Goal: Task Accomplishment & Management: Manage account settings

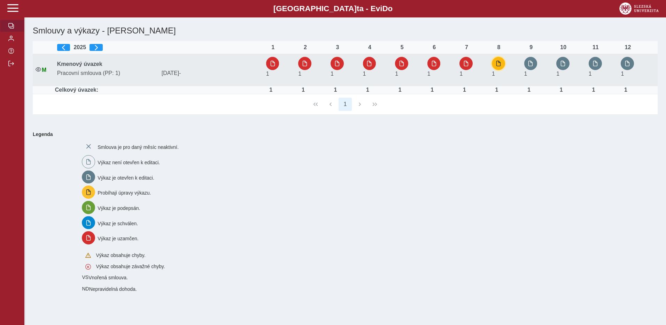
click at [498, 65] on span "button" at bounding box center [499, 64] width 6 height 6
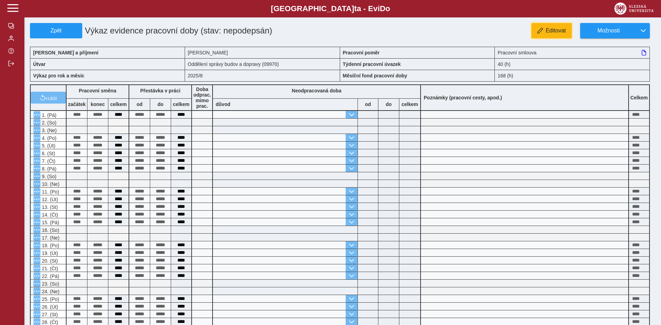
click at [550, 34] on span "Editovat" at bounding box center [555, 31] width 20 height 6
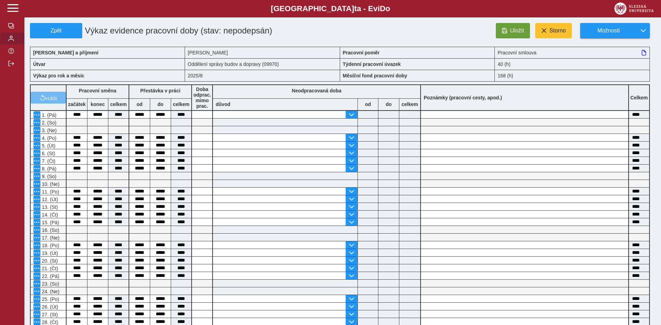
click at [13, 40] on span "button" at bounding box center [11, 39] width 6 height 6
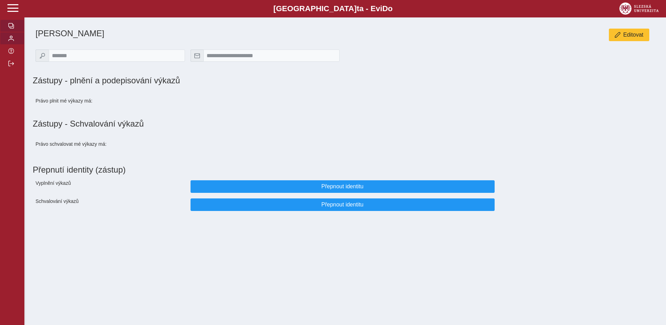
click at [12, 28] on span "button" at bounding box center [11, 26] width 6 height 6
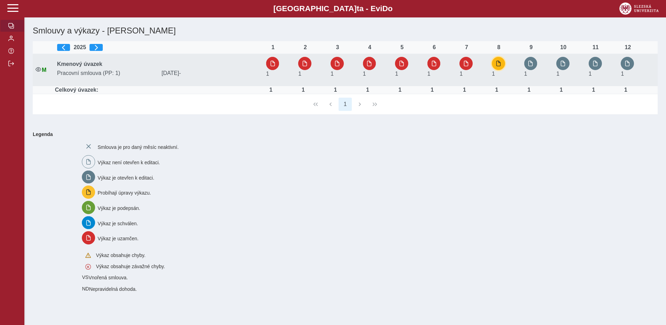
click at [503, 62] on button "button" at bounding box center [498, 63] width 13 height 13
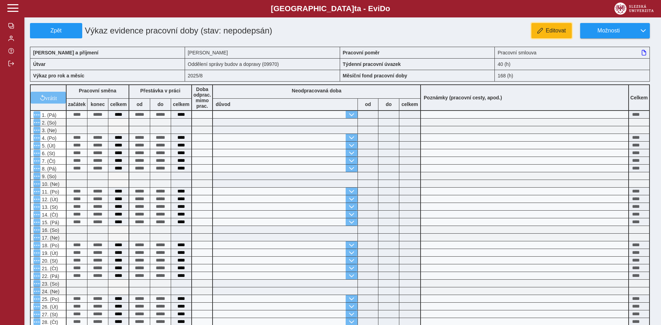
click at [555, 32] on span "Editovat" at bounding box center [555, 31] width 20 height 6
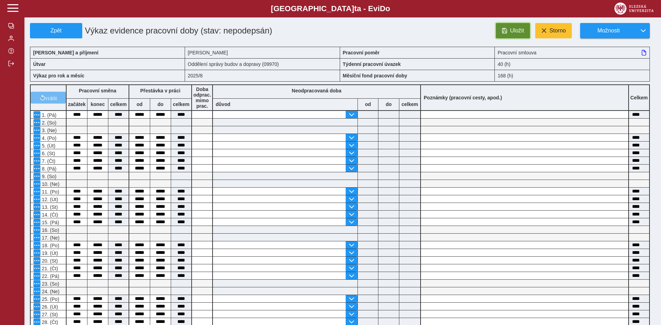
click at [523, 31] on span "Uložit" at bounding box center [517, 31] width 14 height 6
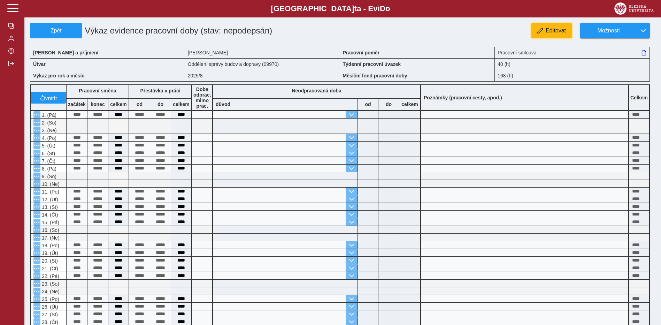
click at [555, 33] on span "Editovat" at bounding box center [555, 31] width 20 height 6
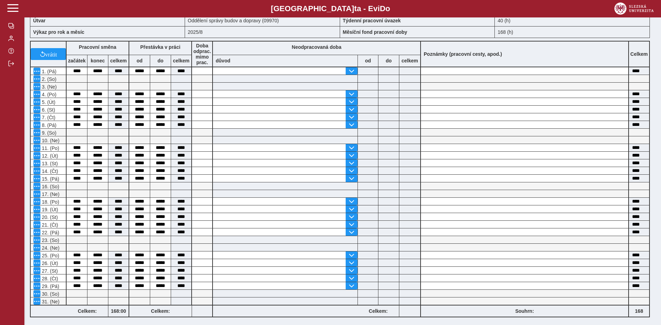
scroll to position [32, 0]
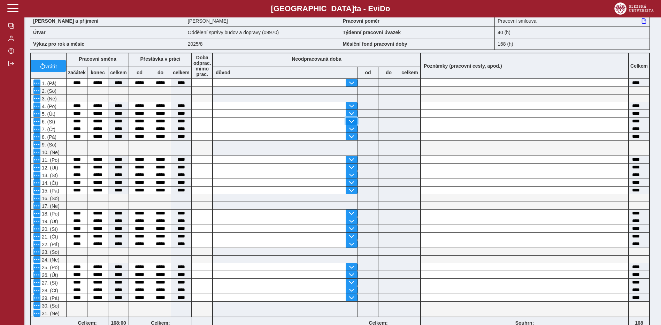
click at [354, 121] on span "button" at bounding box center [352, 121] width 6 height 6
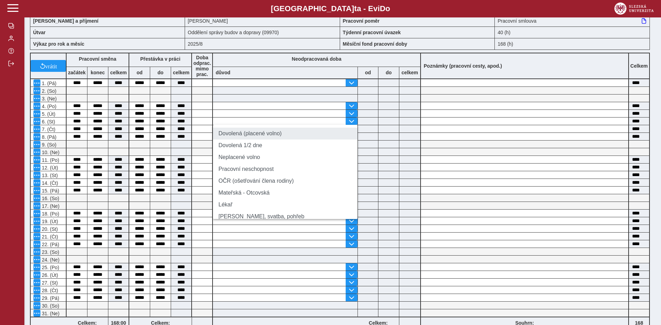
click at [273, 138] on li "Dovolená (placené volno)" at bounding box center [285, 133] width 145 height 12
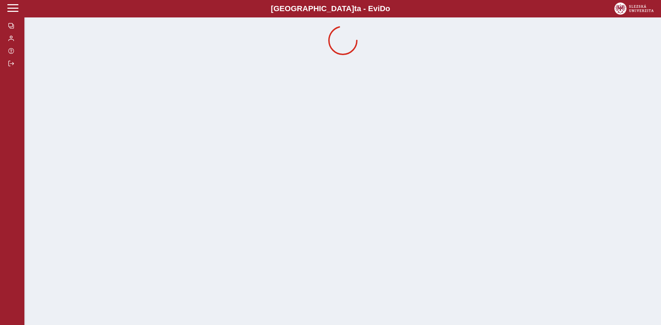
scroll to position [0, 0]
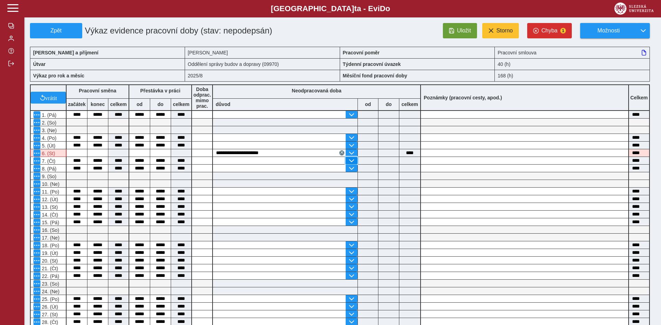
click at [349, 161] on span "button" at bounding box center [352, 161] width 6 height 6
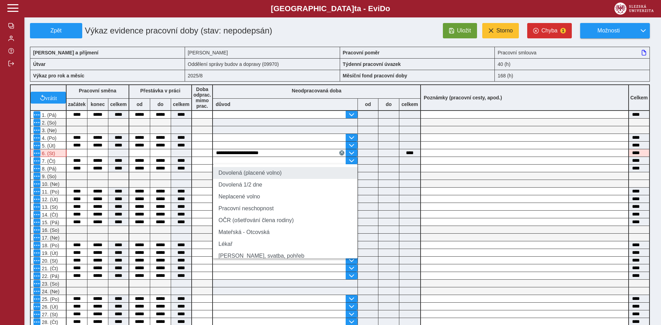
click at [253, 173] on li "Dovolená (placené volno)" at bounding box center [285, 173] width 145 height 12
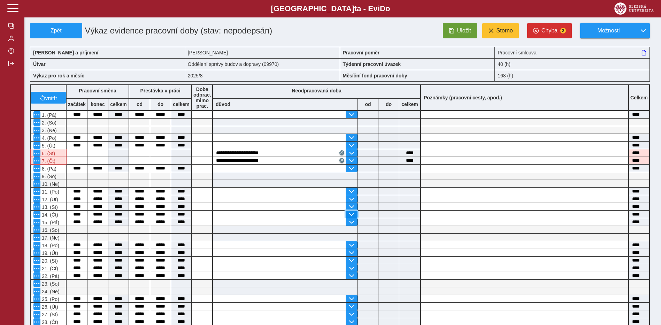
click at [355, 216] on button "button" at bounding box center [351, 213] width 12 height 7
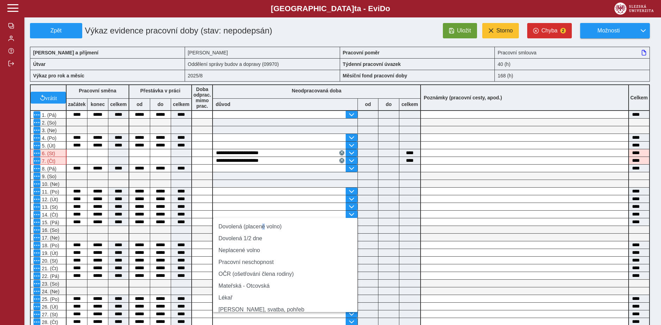
drag, startPoint x: 259, startPoint y: 226, endPoint x: 279, endPoint y: 227, distance: 19.5
click at [259, 226] on li "Dovolená (placené volno)" at bounding box center [285, 226] width 145 height 12
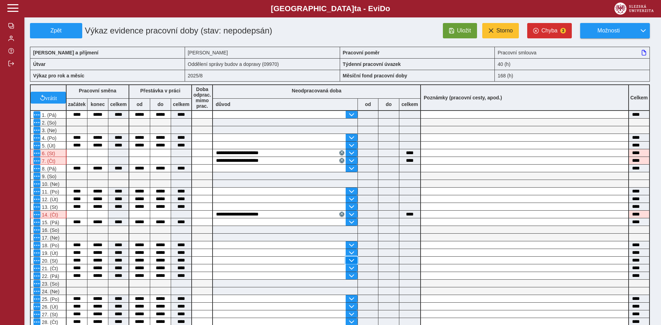
click at [351, 260] on span "button" at bounding box center [352, 260] width 6 height 6
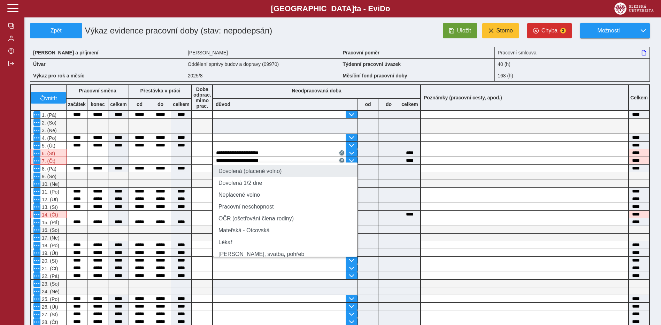
click at [234, 171] on li "Dovolená (placené volno)" at bounding box center [285, 171] width 145 height 12
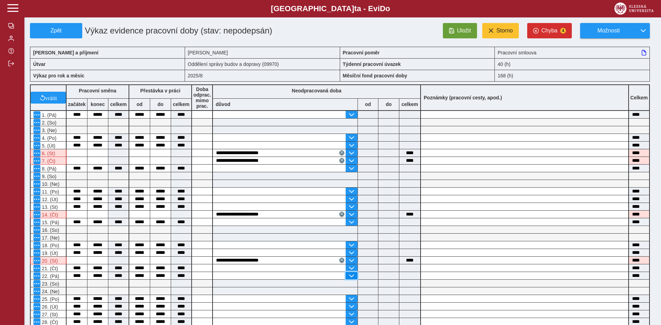
click at [351, 276] on span "button" at bounding box center [352, 276] width 6 height 6
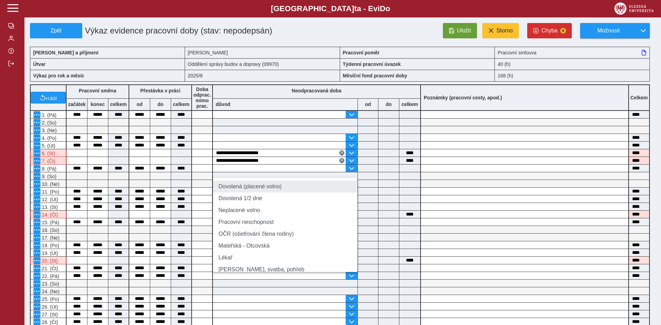
click at [241, 188] on li "Dovolená (placené volno)" at bounding box center [285, 186] width 145 height 12
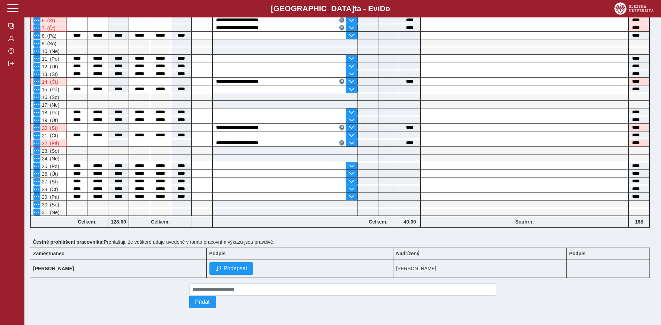
scroll to position [136, 0]
click at [351, 163] on span "button" at bounding box center [352, 166] width 6 height 6
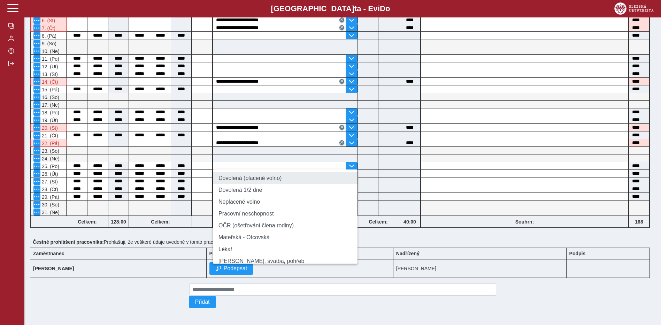
click at [233, 176] on li "Dovolená (placené volno)" at bounding box center [285, 178] width 145 height 12
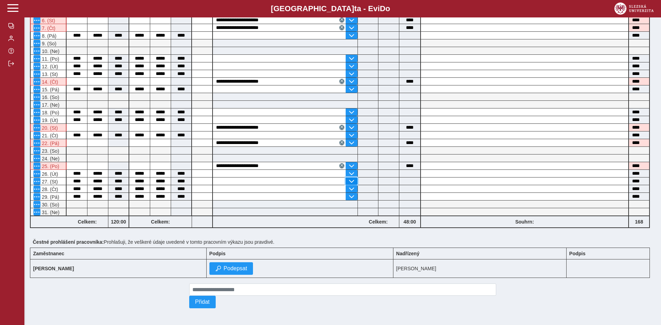
click at [349, 178] on span "button" at bounding box center [352, 181] width 6 height 6
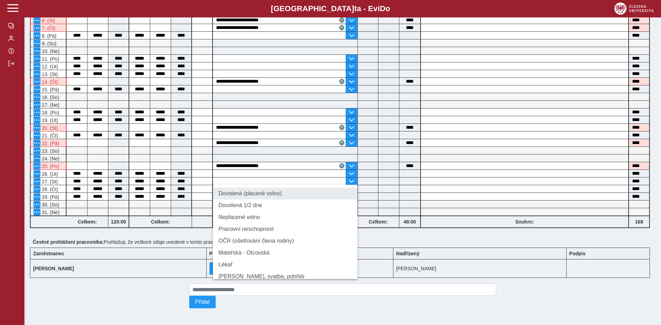
click at [234, 191] on li "Dovolená (placené volno)" at bounding box center [285, 193] width 145 height 12
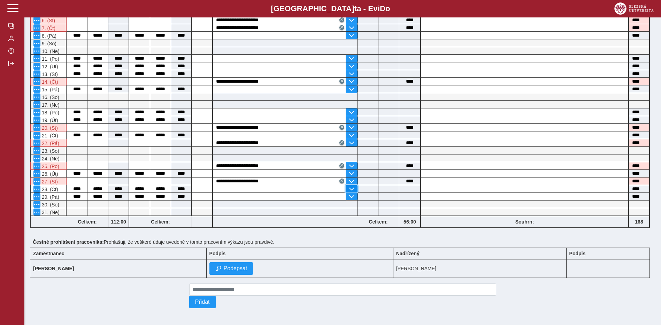
click at [354, 186] on span "button" at bounding box center [352, 189] width 6 height 6
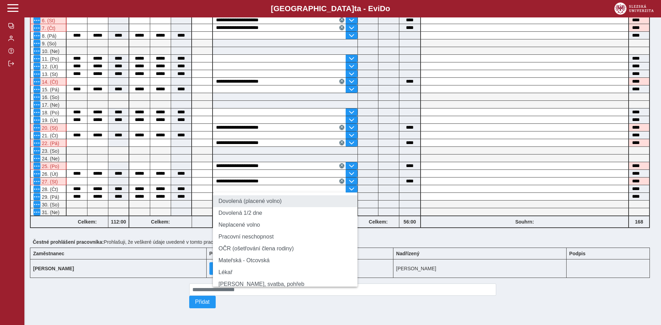
click at [235, 199] on li "Dovolená (placené volno)" at bounding box center [285, 201] width 145 height 12
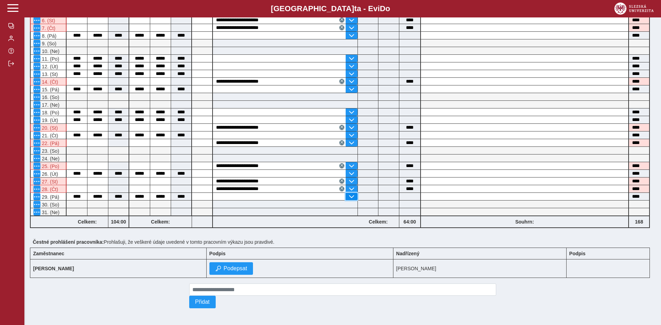
click at [351, 194] on span "button" at bounding box center [352, 197] width 6 height 6
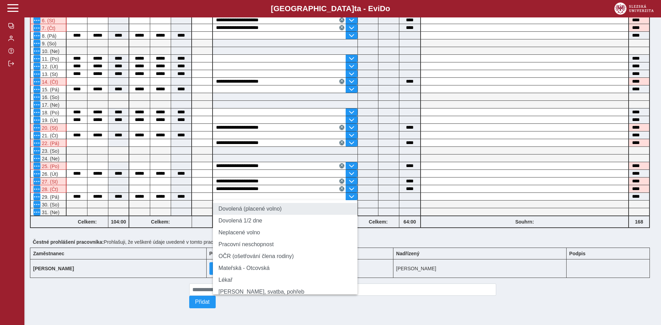
click at [239, 208] on li "Dovolená (placené volno)" at bounding box center [285, 209] width 145 height 12
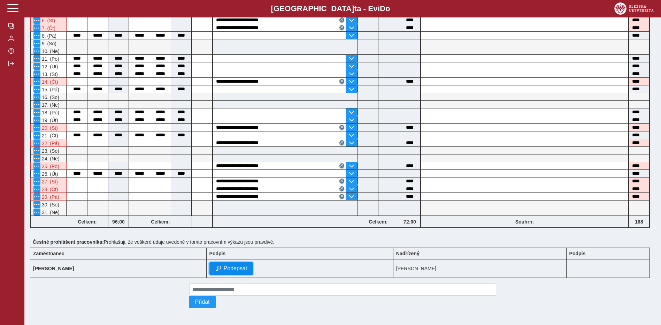
click at [247, 265] on span "Podepsat" at bounding box center [236, 268] width 24 height 6
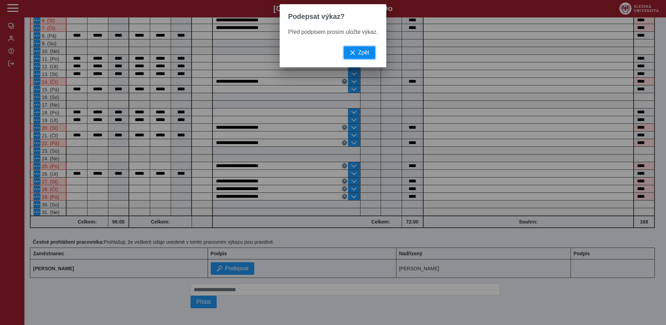
click at [362, 56] on span "Zpět" at bounding box center [363, 52] width 11 height 6
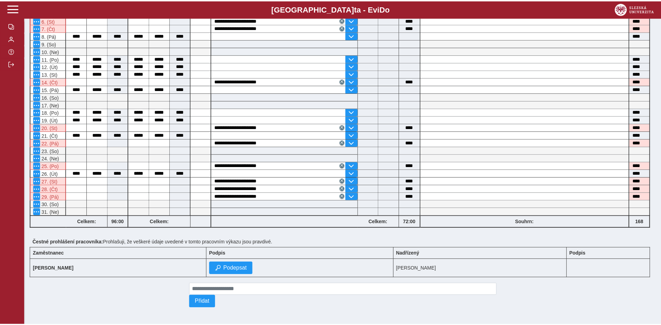
scroll to position [0, 0]
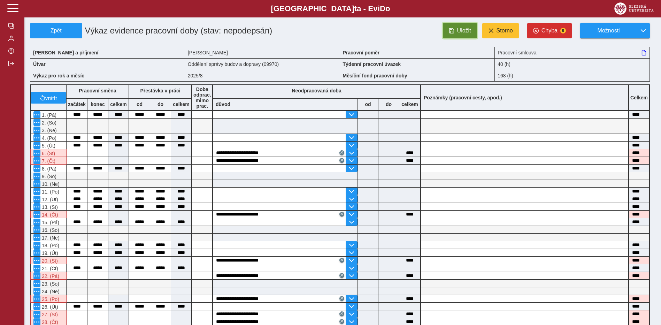
click at [456, 29] on button "Uložit" at bounding box center [460, 30] width 34 height 15
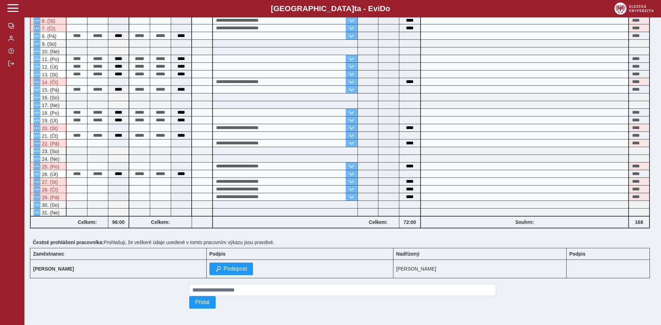
scroll to position [136, 0]
click at [247, 265] on span "Podepsat" at bounding box center [236, 268] width 24 height 6
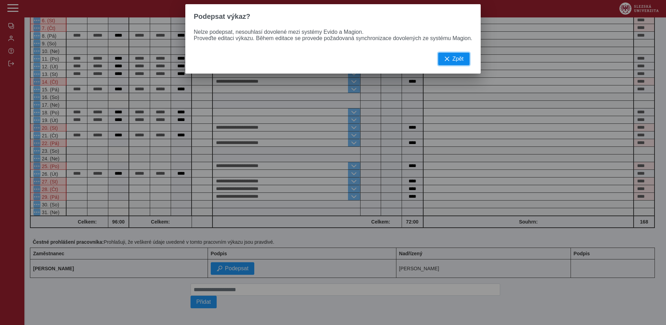
click at [454, 62] on span "Zpět" at bounding box center [457, 59] width 11 height 6
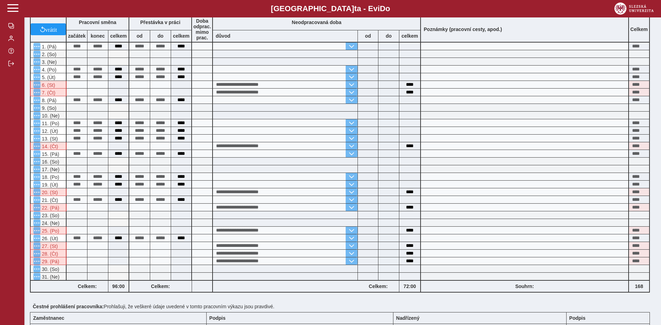
scroll to position [0, 0]
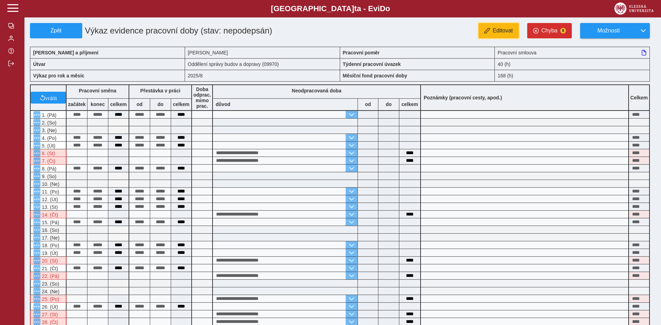
click at [498, 29] on span "Editovat" at bounding box center [502, 31] width 20 height 6
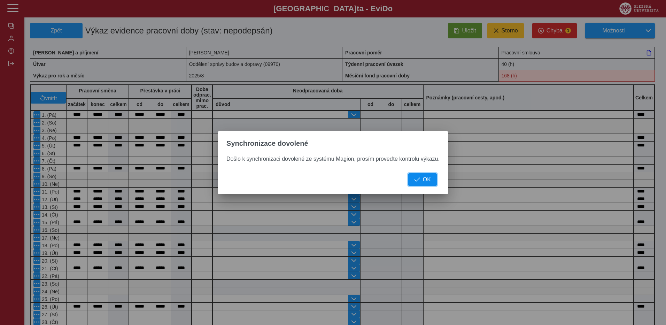
click at [426, 180] on span "OK" at bounding box center [427, 179] width 8 height 6
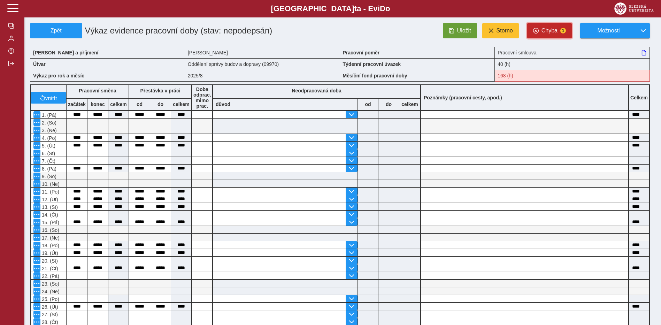
click at [547, 31] on span "Chyba" at bounding box center [549, 31] width 16 height 6
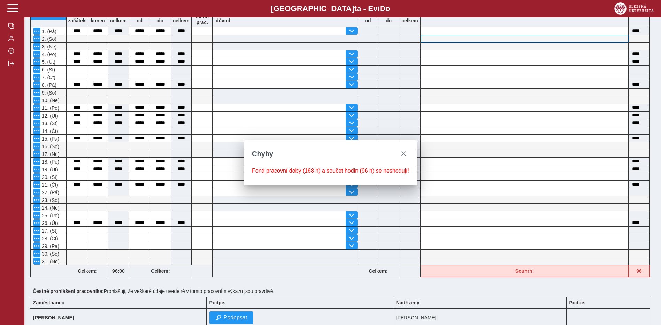
scroll to position [136, 0]
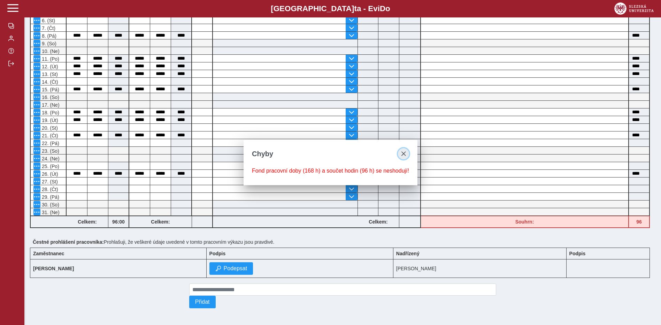
click at [403, 153] on span "close" at bounding box center [404, 154] width 6 height 6
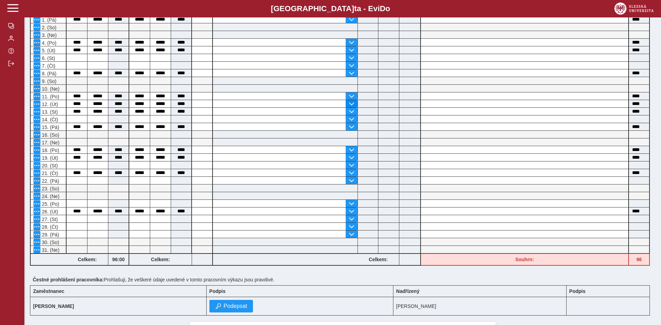
scroll to position [0, 0]
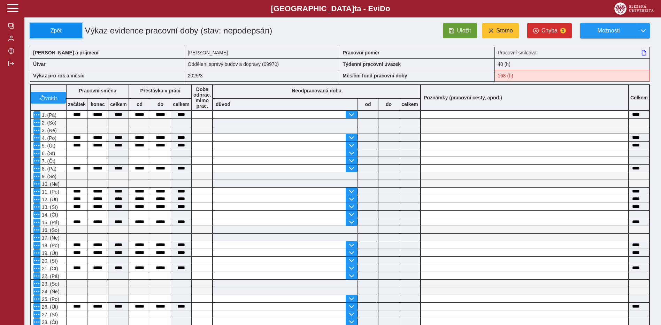
click at [59, 32] on span "Zpět" at bounding box center [56, 31] width 46 height 6
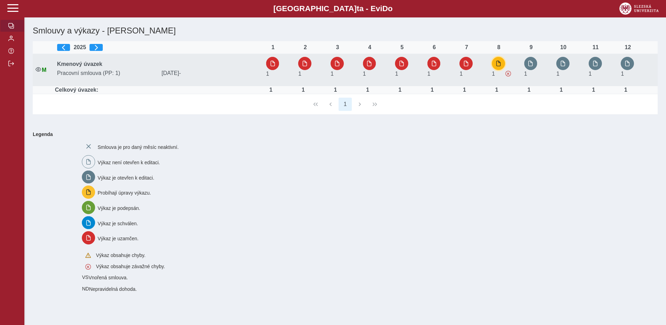
click at [500, 63] on span "button" at bounding box center [499, 64] width 6 height 6
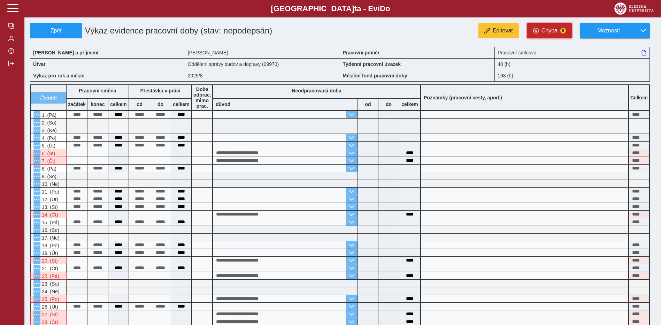
click at [549, 33] on span "Chyba" at bounding box center [549, 31] width 16 height 6
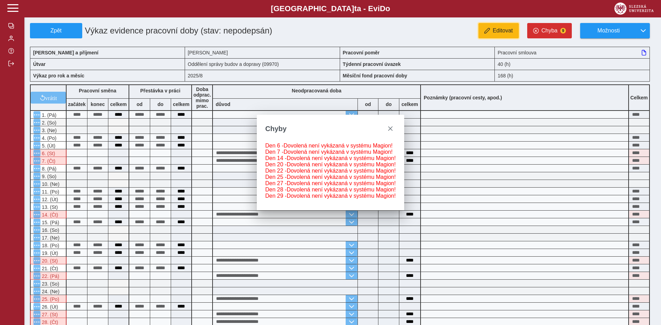
click at [504, 28] on span "Editovat" at bounding box center [502, 31] width 20 height 6
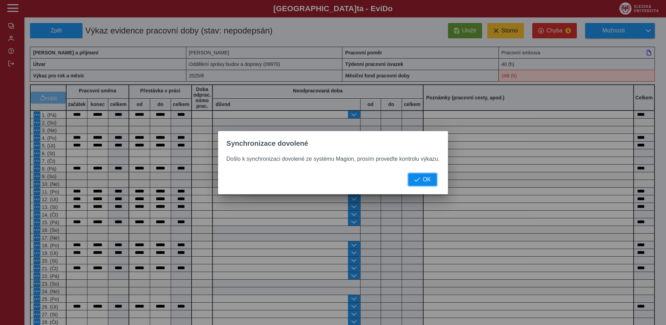
click at [428, 181] on span "OK" at bounding box center [427, 179] width 8 height 6
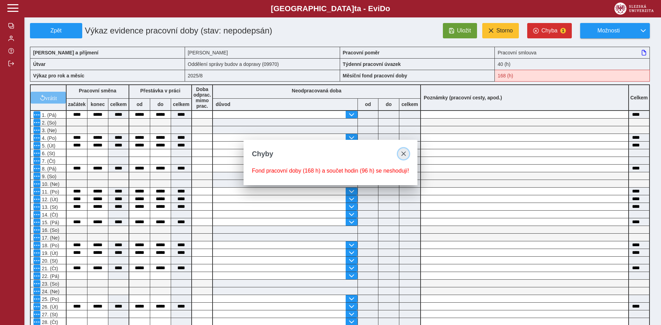
click at [402, 153] on span "close" at bounding box center [404, 154] width 6 height 6
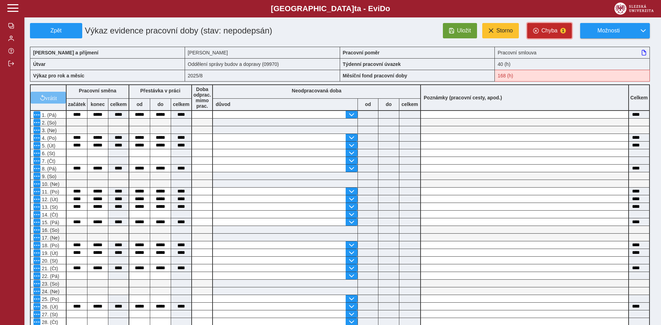
click at [543, 31] on span "Chyba" at bounding box center [549, 31] width 16 height 6
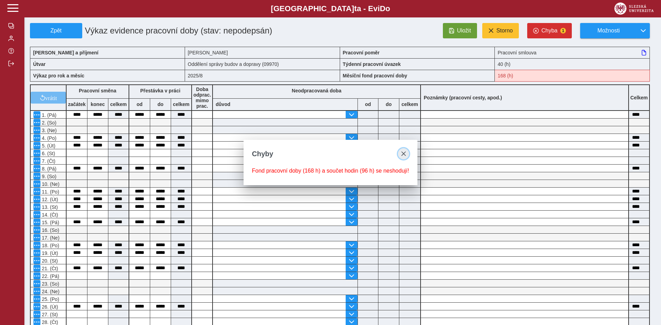
click at [402, 153] on span "close" at bounding box center [404, 154] width 6 height 6
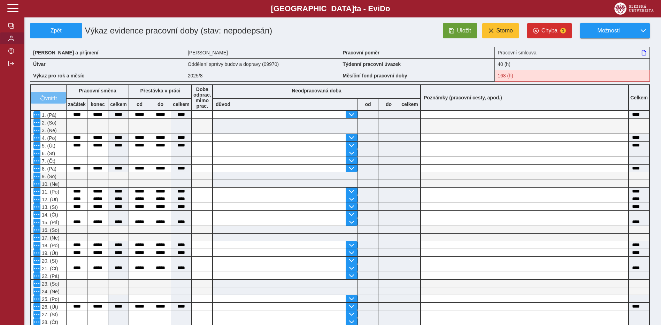
click at [13, 39] on span "button" at bounding box center [11, 39] width 6 height 6
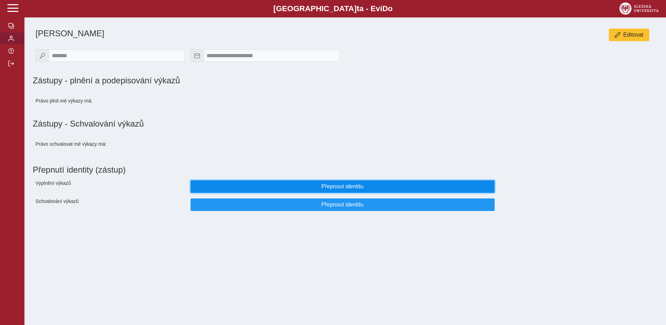
click at [293, 186] on span "Přepnout identitu" at bounding box center [342, 186] width 292 height 6
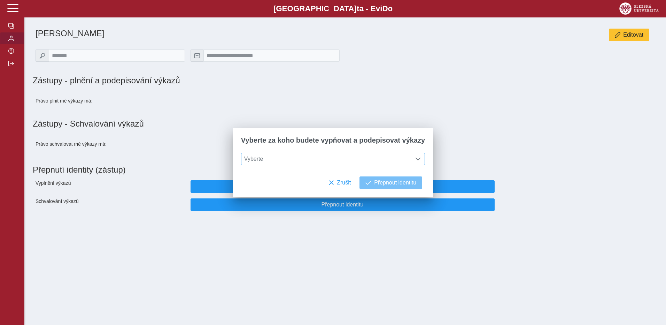
click at [416, 156] on span at bounding box center [418, 159] width 6 height 6
click at [409, 280] on div "**********" at bounding box center [333, 162] width 666 height 325
click at [623, 37] on span "Editovat" at bounding box center [633, 35] width 20 height 6
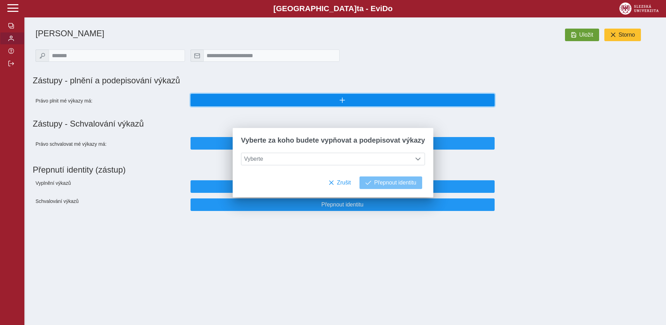
click at [334, 104] on button "button" at bounding box center [343, 100] width 304 height 13
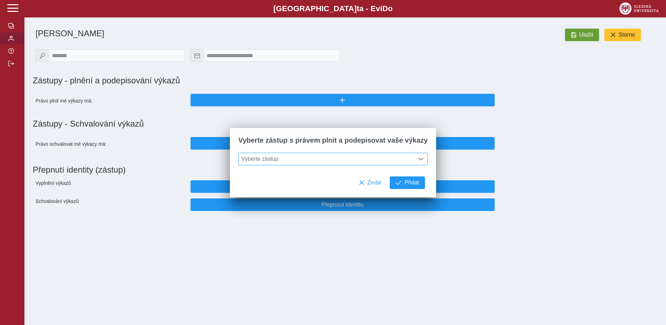
click at [274, 159] on span "Vyberte zástup" at bounding box center [327, 159] width 176 height 12
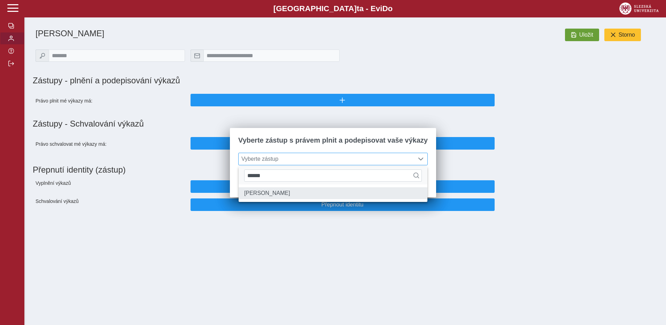
type input "******"
click at [259, 192] on li "[PERSON_NAME]" at bounding box center [333, 193] width 189 height 12
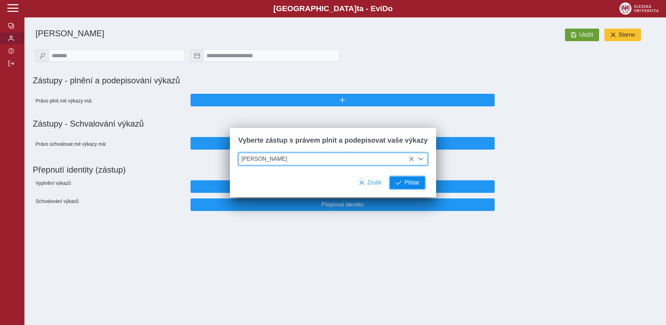
click at [408, 182] on span "Přidat" at bounding box center [411, 182] width 15 height 6
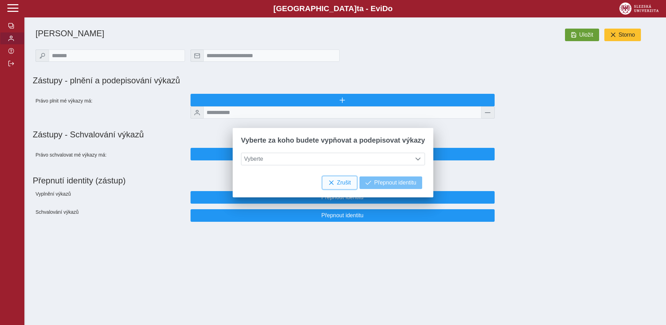
click at [331, 185] on button "Zrušit" at bounding box center [340, 182] width 34 height 13
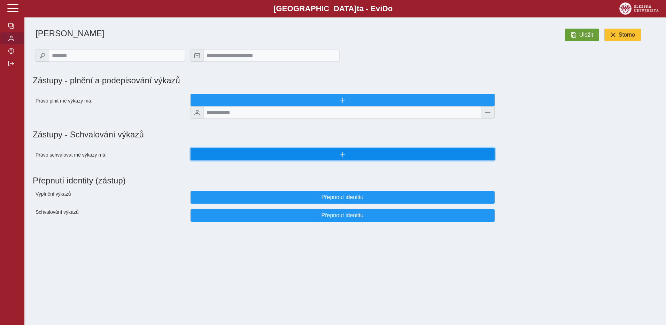
click at [252, 155] on button "button" at bounding box center [343, 154] width 304 height 13
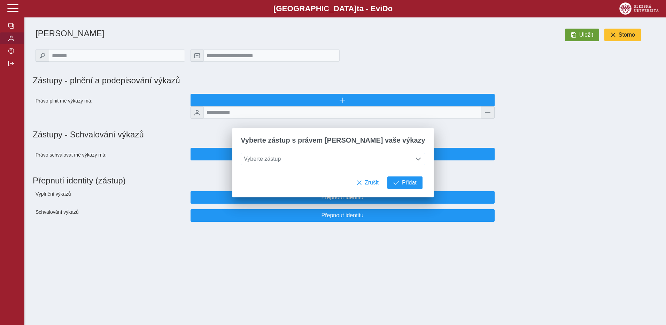
click at [305, 159] on span "Vyberte zástup" at bounding box center [326, 159] width 171 height 12
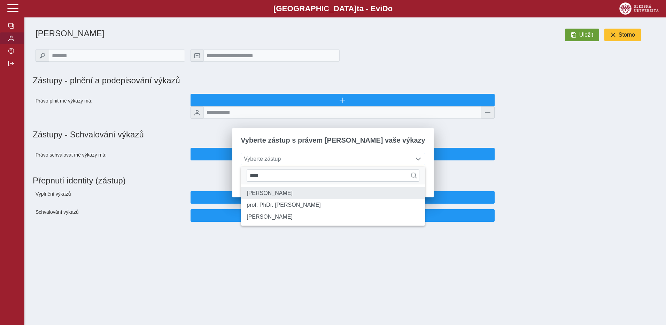
type input "****"
click at [279, 194] on li "[PERSON_NAME]" at bounding box center [333, 193] width 184 height 12
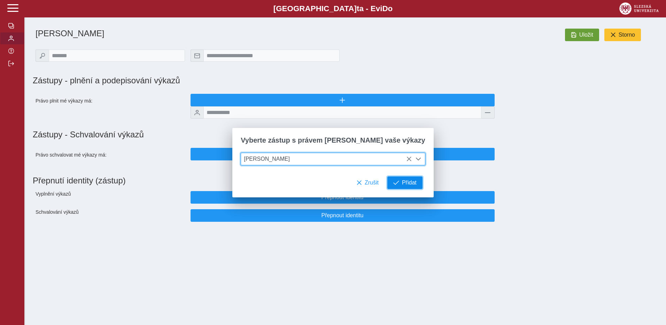
click at [402, 186] on span "Přidat" at bounding box center [409, 182] width 15 height 6
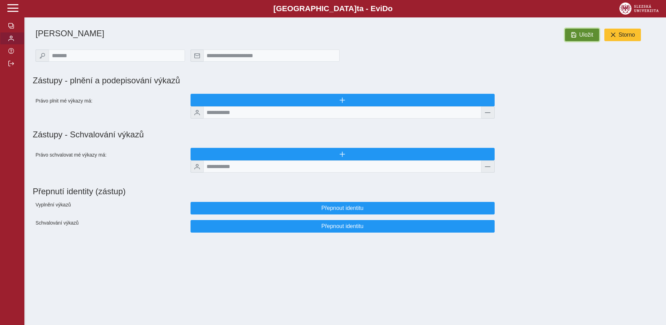
click at [582, 34] on span "Uložit" at bounding box center [586, 35] width 14 height 6
